Goal: Information Seeking & Learning: Learn about a topic

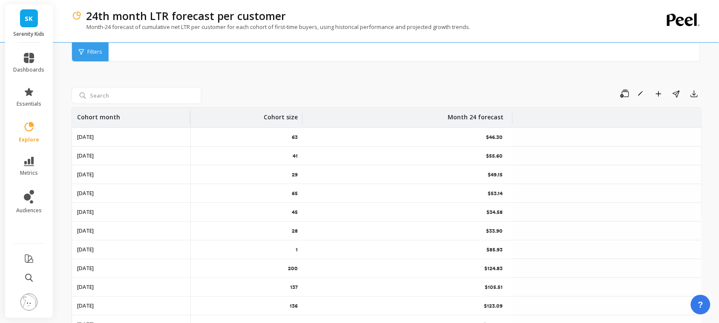
click at [172, 122] on div "Cohort month" at bounding box center [131, 118] width 108 height 20
click at [148, 176] on span "Sort Descending" at bounding box center [131, 178] width 111 height 14
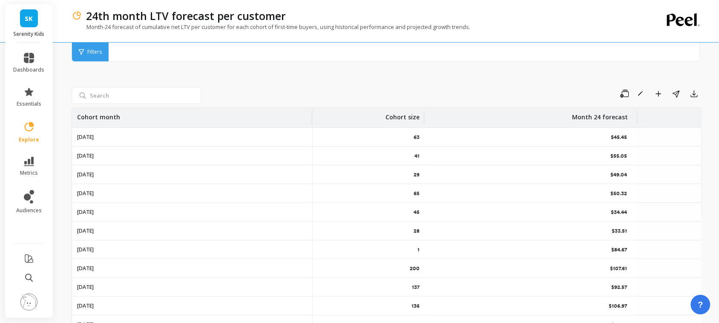
click at [245, 120] on div "Cohort month" at bounding box center [192, 118] width 230 height 20
click at [143, 175] on span "Sort Descending" at bounding box center [132, 178] width 112 height 14
